Goal: Transaction & Acquisition: Purchase product/service

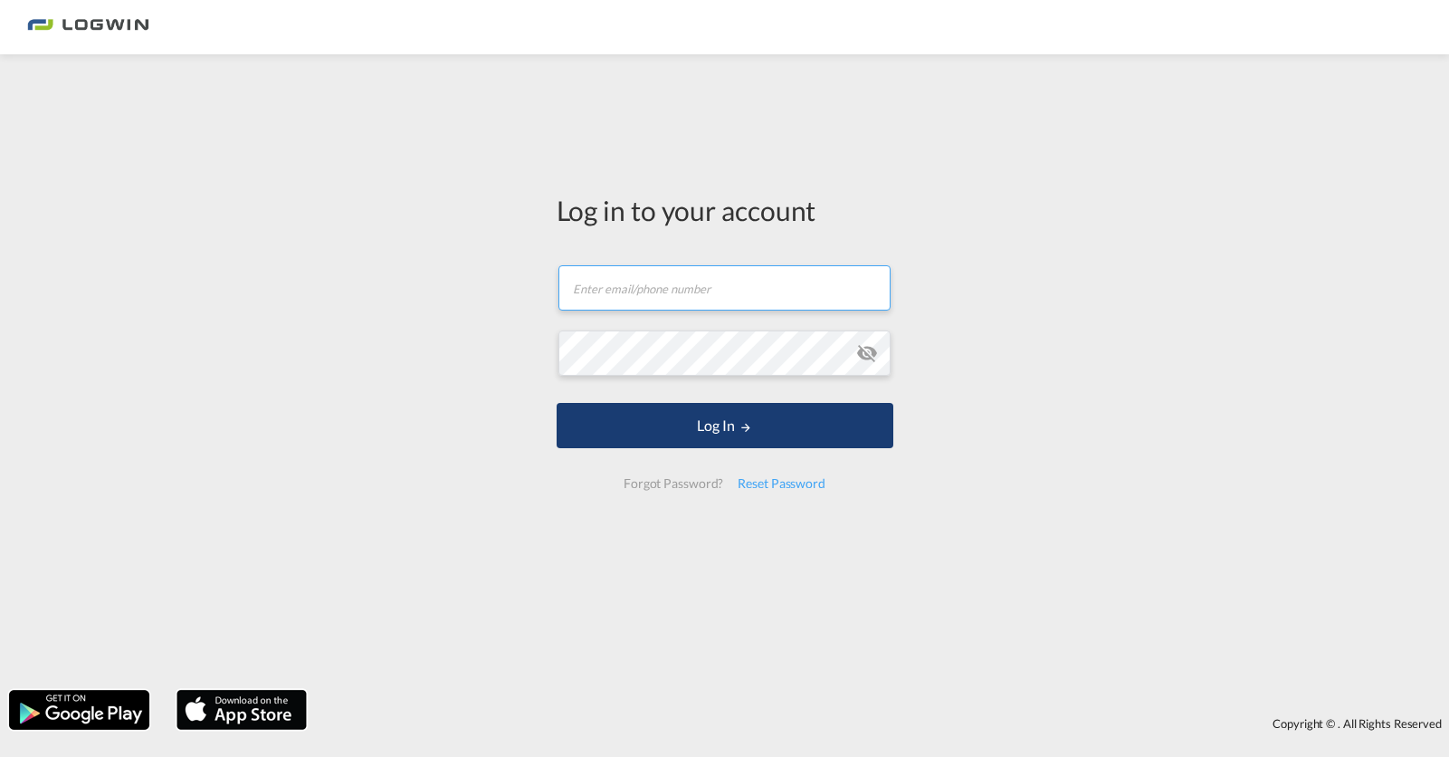
type input "[PERSON_NAME][EMAIL_ADDRESS][PERSON_NAME][DOMAIN_NAME]"
click at [680, 419] on button "Log In" at bounding box center [725, 425] width 337 height 45
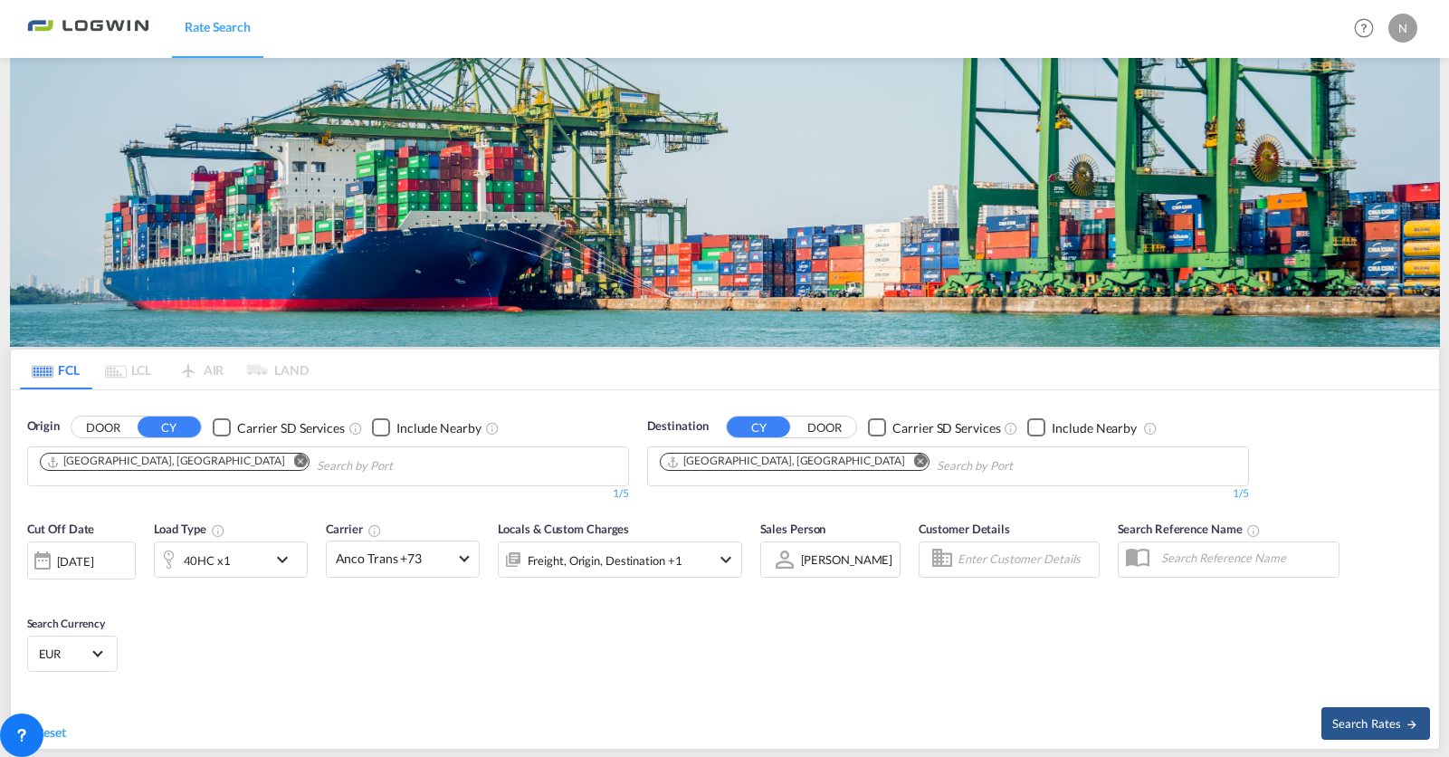
click at [785, 190] on img at bounding box center [725, 202] width 1430 height 289
click at [901, 465] on button "Remove" at bounding box center [914, 462] width 27 height 18
click at [785, 463] on input "Chips input." at bounding box center [746, 466] width 172 height 29
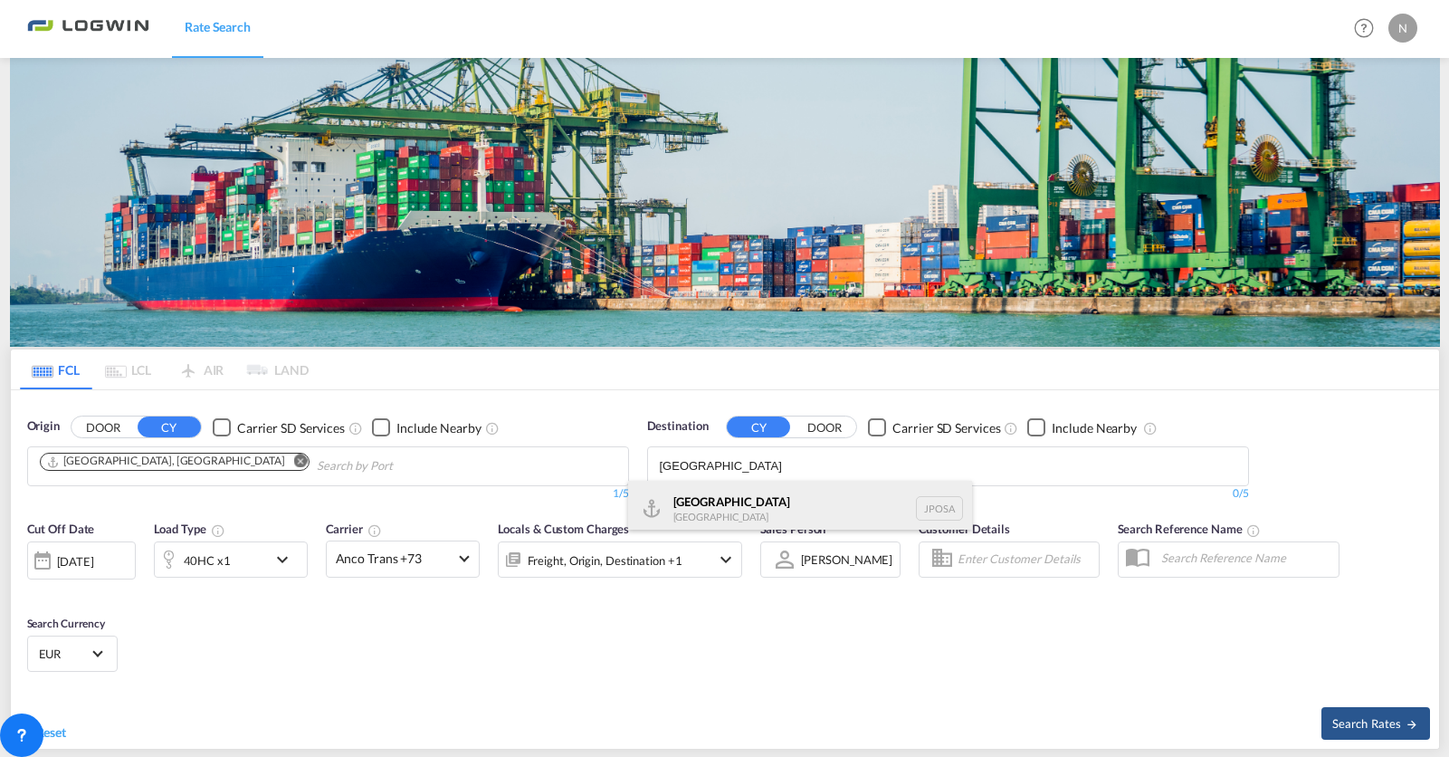
type input "[GEOGRAPHIC_DATA]"
click at [771, 499] on div "Osaka [GEOGRAPHIC_DATA] JPOSA" at bounding box center [800, 508] width 344 height 54
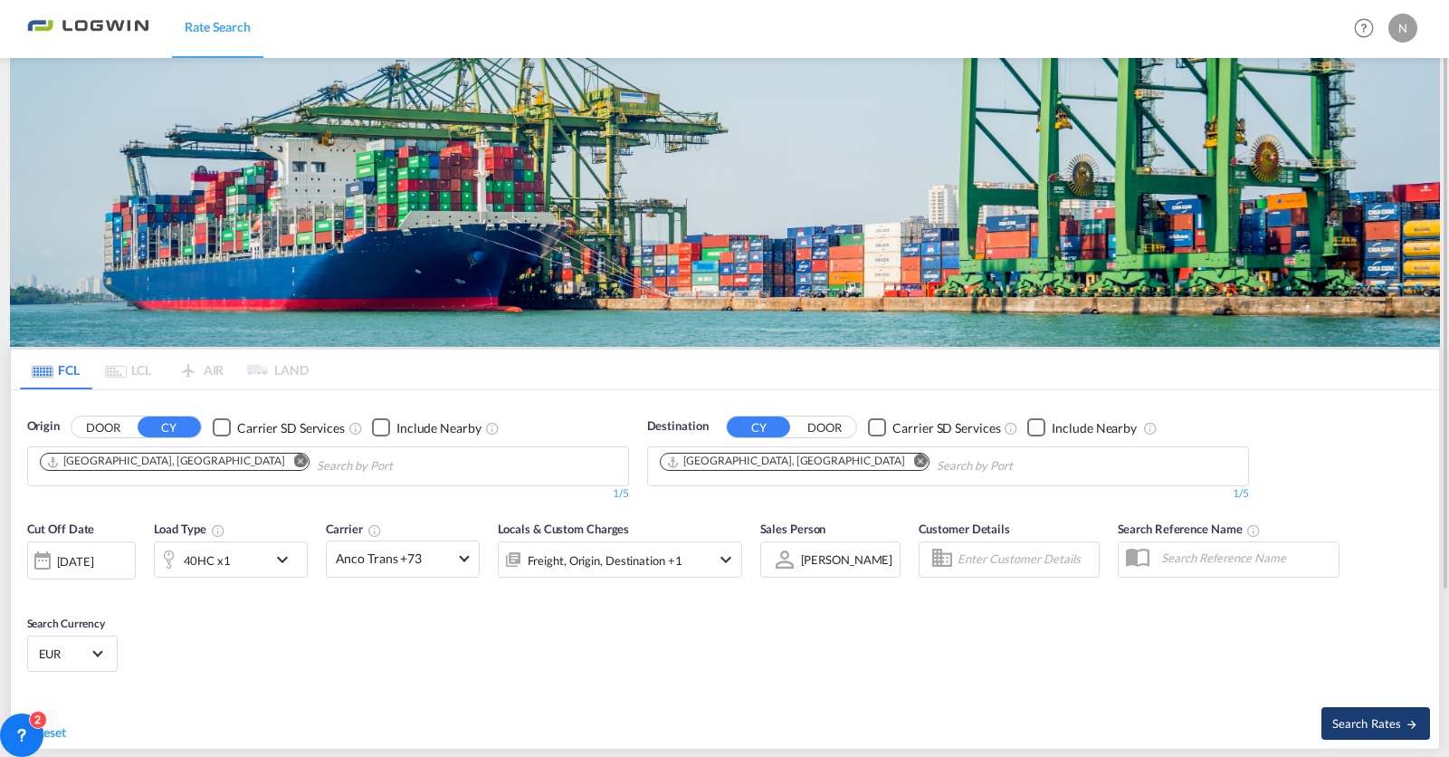
click at [1351, 726] on span "Search Rates" at bounding box center [1375, 723] width 87 height 14
type input "DEHAM to [GEOGRAPHIC_DATA] / [DATE]"
